Goal: Browse casually

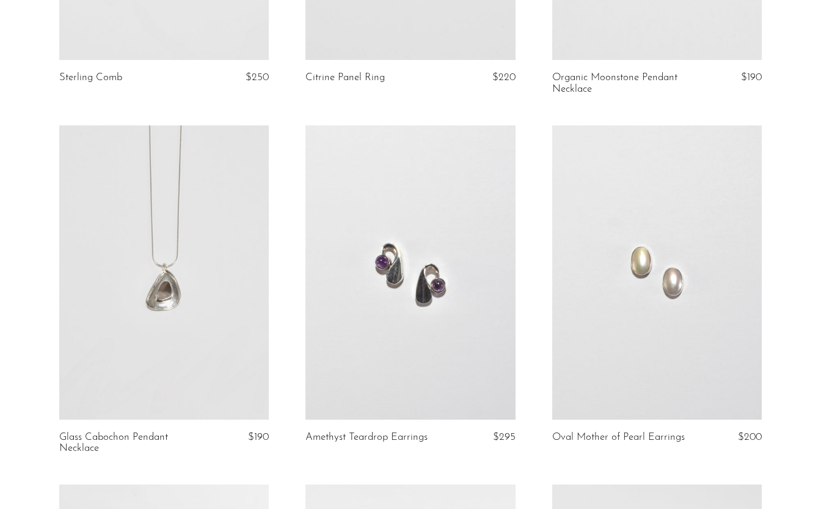
scroll to position [347, 0]
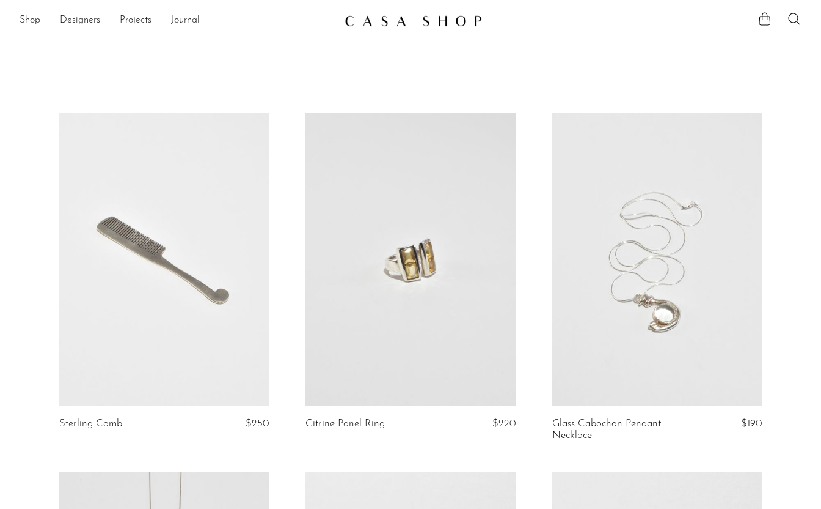
scroll to position [15, 0]
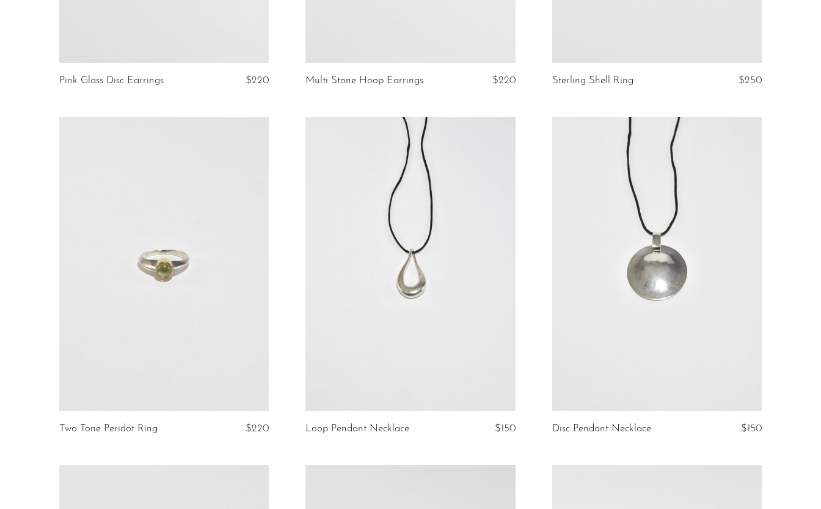
scroll to position [968, 0]
